Goal: Task Accomplishment & Management: Use online tool/utility

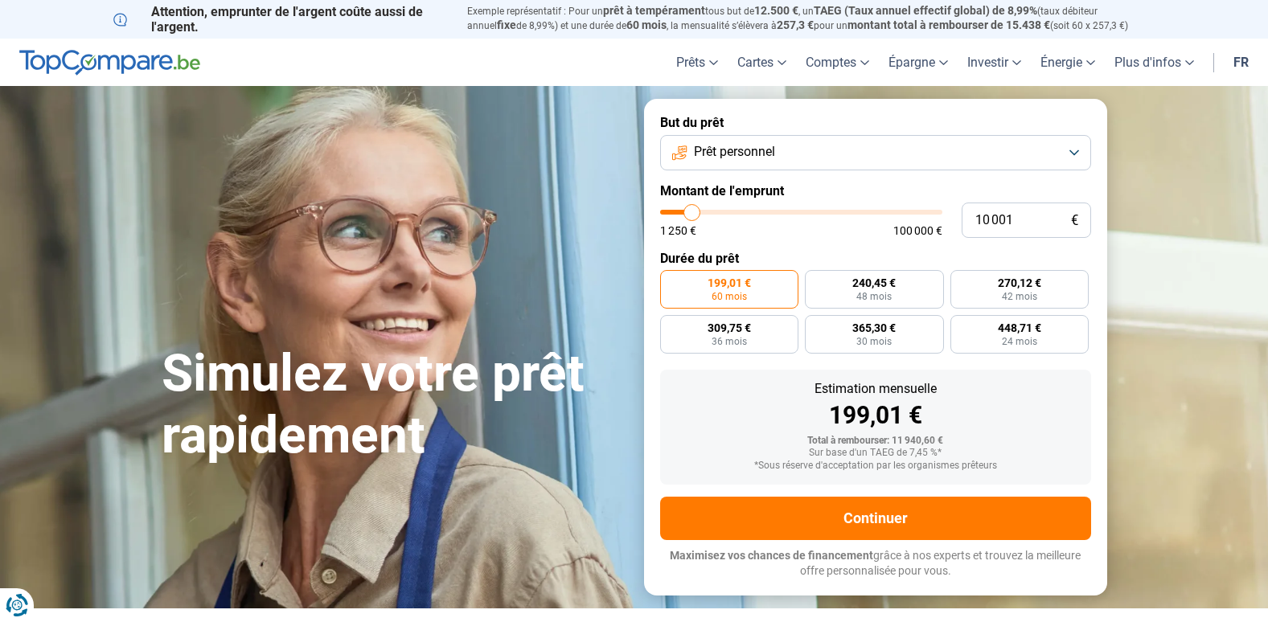
click at [821, 157] on button "Prêt personnel" at bounding box center [875, 152] width 431 height 35
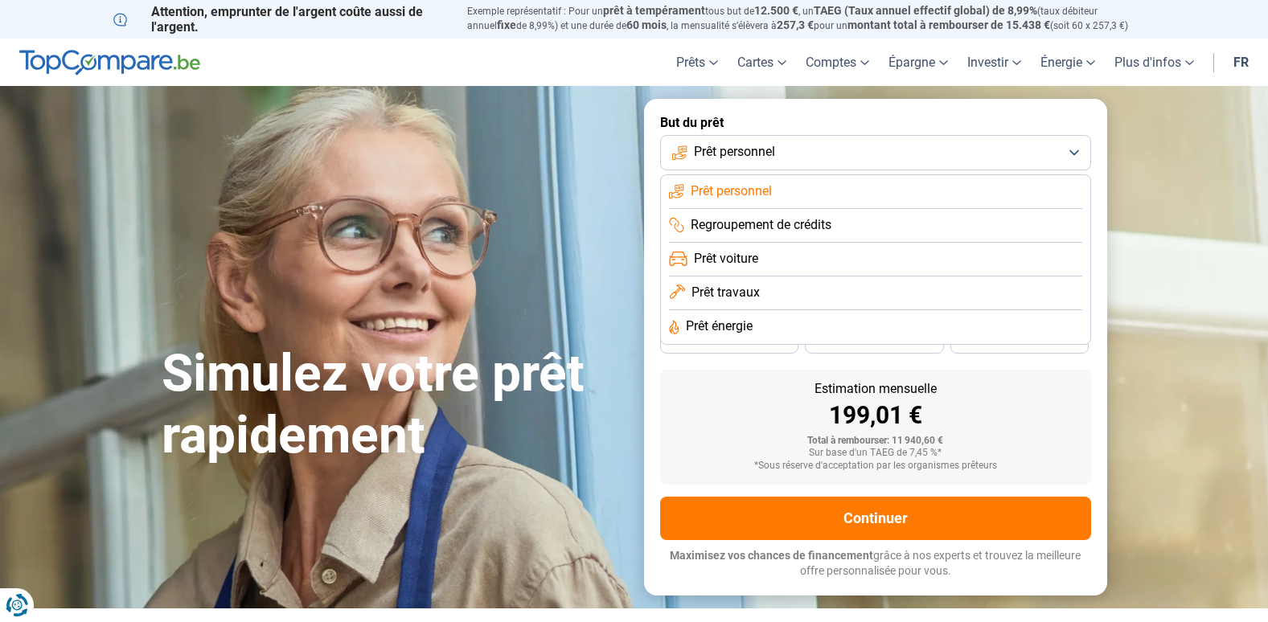
click at [821, 157] on button "Prêt personnel" at bounding box center [875, 152] width 431 height 35
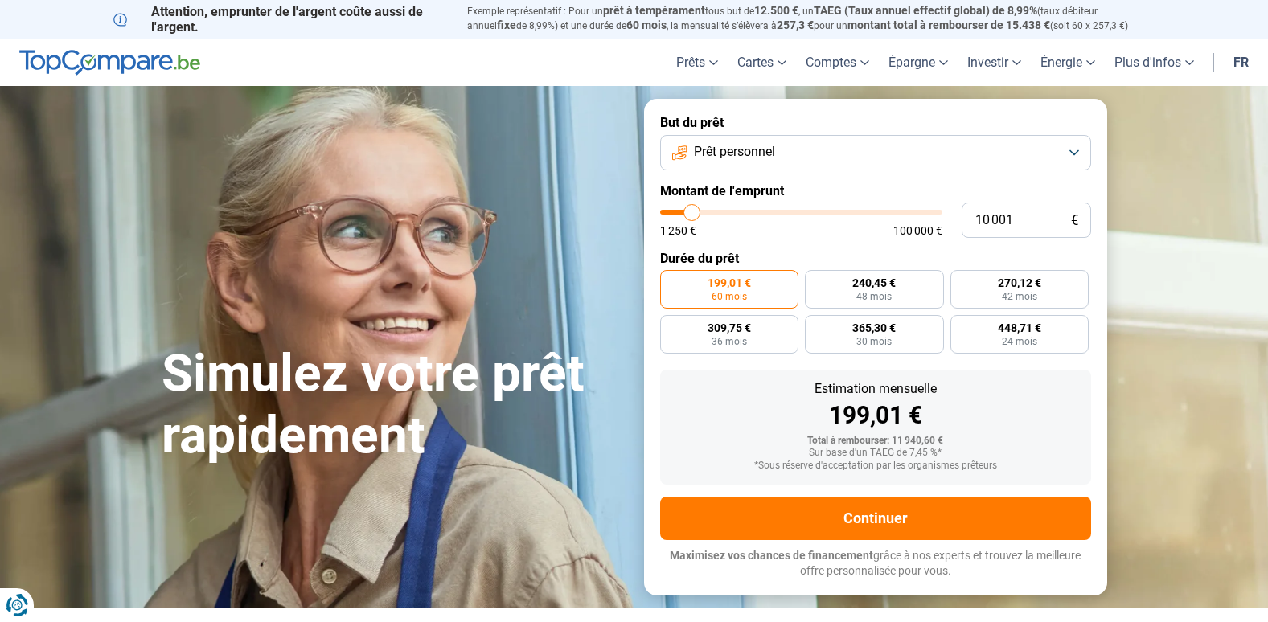
type input "11 250"
type input "11250"
type input "13 000"
type input "13000"
type input "14 500"
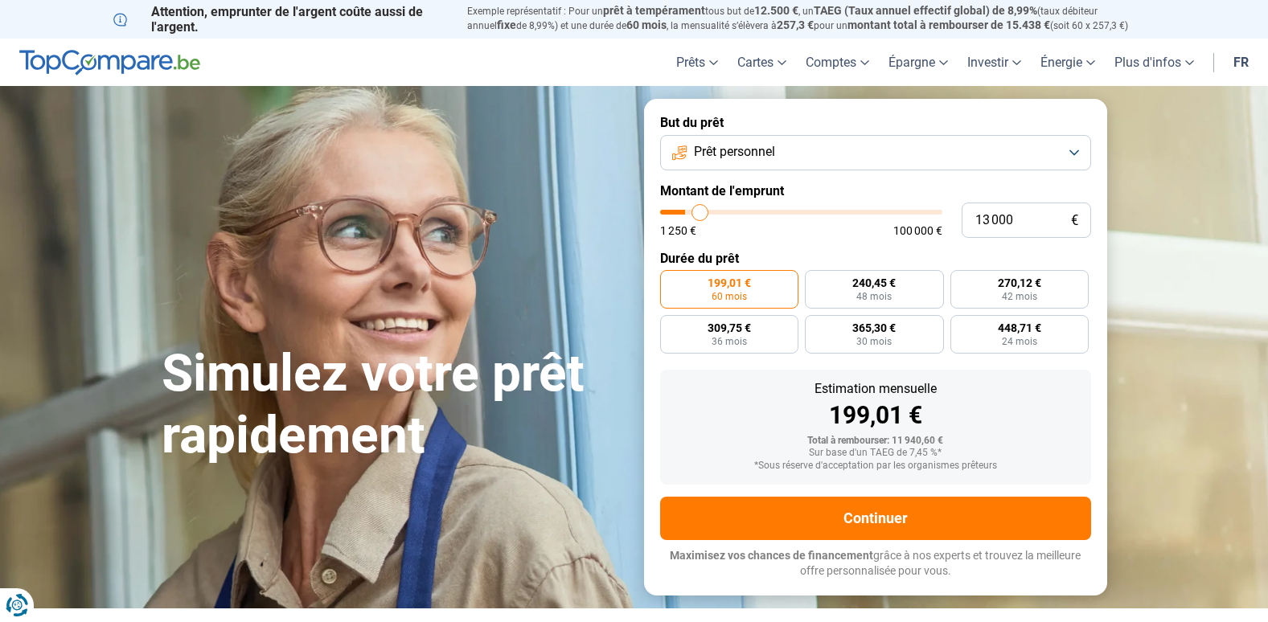
type input "14500"
type input "15 500"
type input "15500"
type input "16 250"
type input "16250"
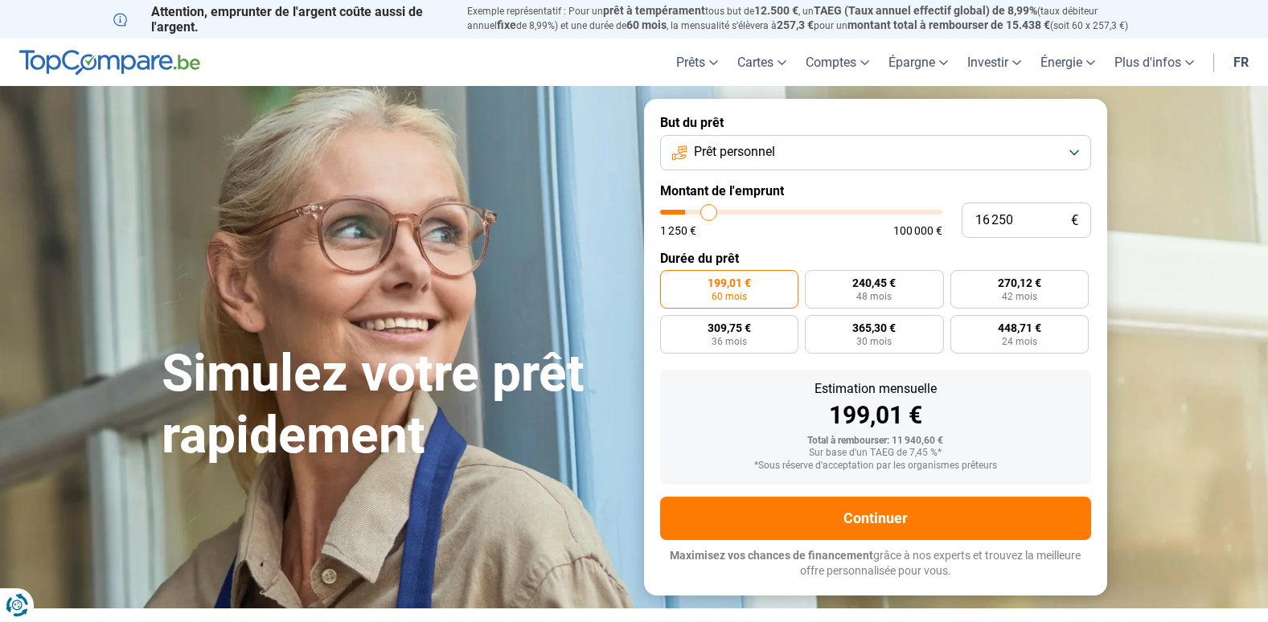
type input "17 250"
type input "17250"
type input "17 500"
drag, startPoint x: 691, startPoint y: 211, endPoint x: 712, endPoint y: 212, distance: 20.9
type input "17500"
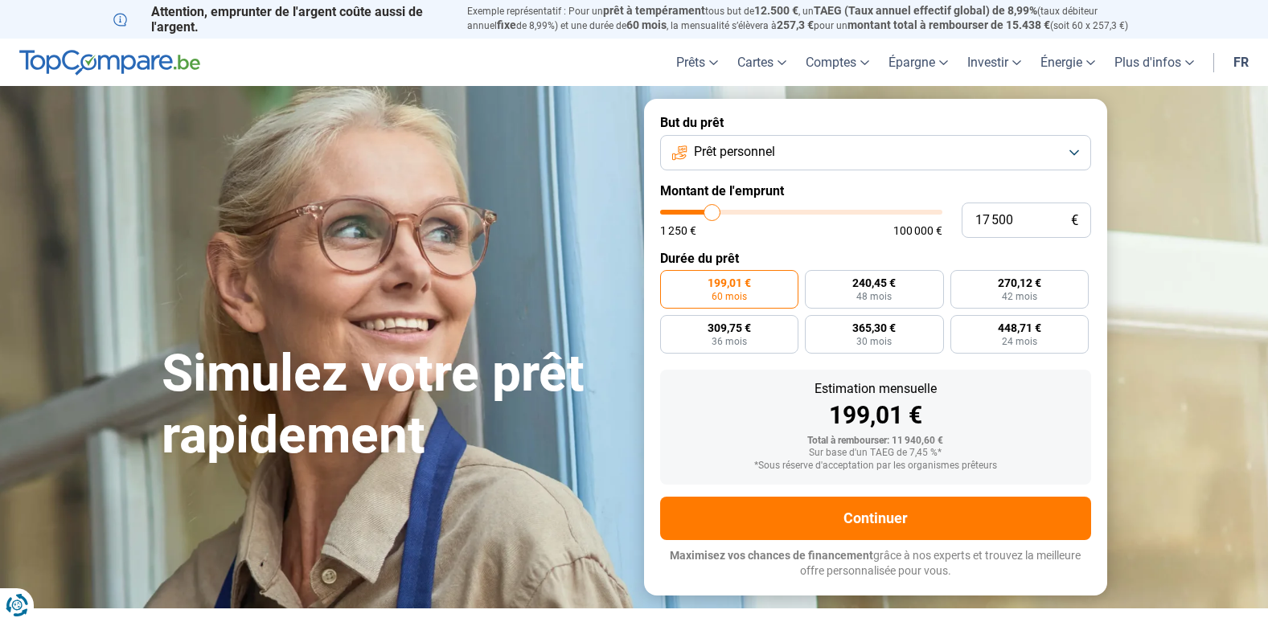
click at [712, 212] on input "range" at bounding box center [801, 212] width 282 height 5
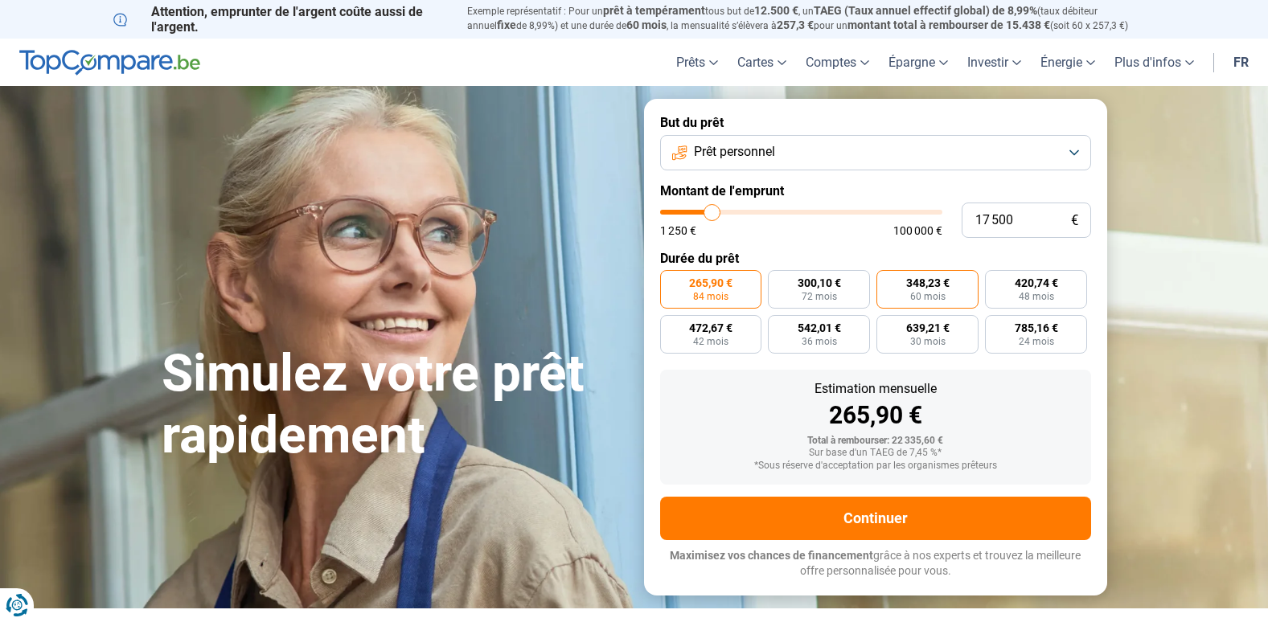
click at [915, 297] on span "60 mois" at bounding box center [927, 297] width 35 height 10
click at [887, 281] on input "348,23 € 60 mois" at bounding box center [881, 275] width 10 height 10
radio input "true"
